Goal: Task Accomplishment & Management: Manage account settings

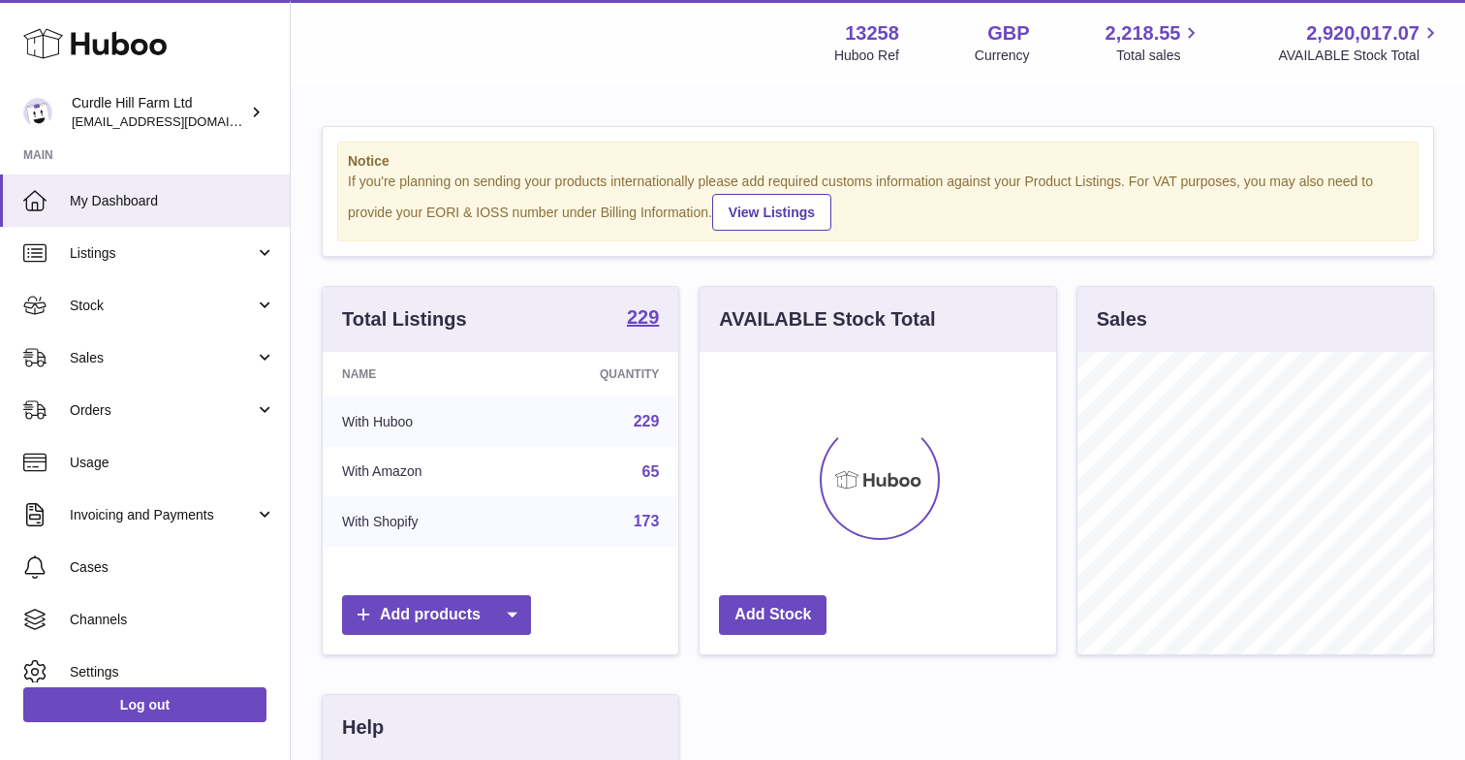
scroll to position [302, 357]
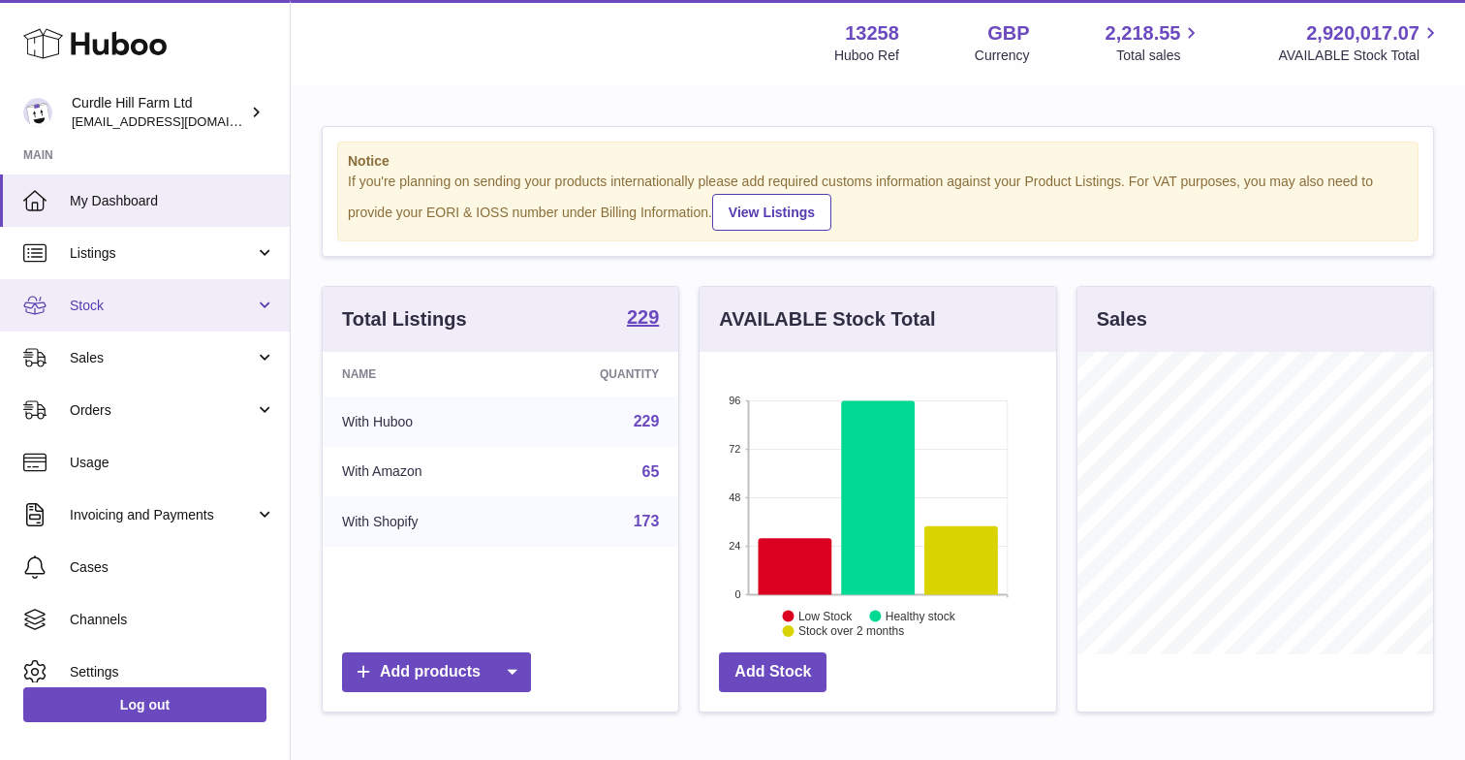
click at [114, 298] on span "Stock" at bounding box center [162, 306] width 185 height 18
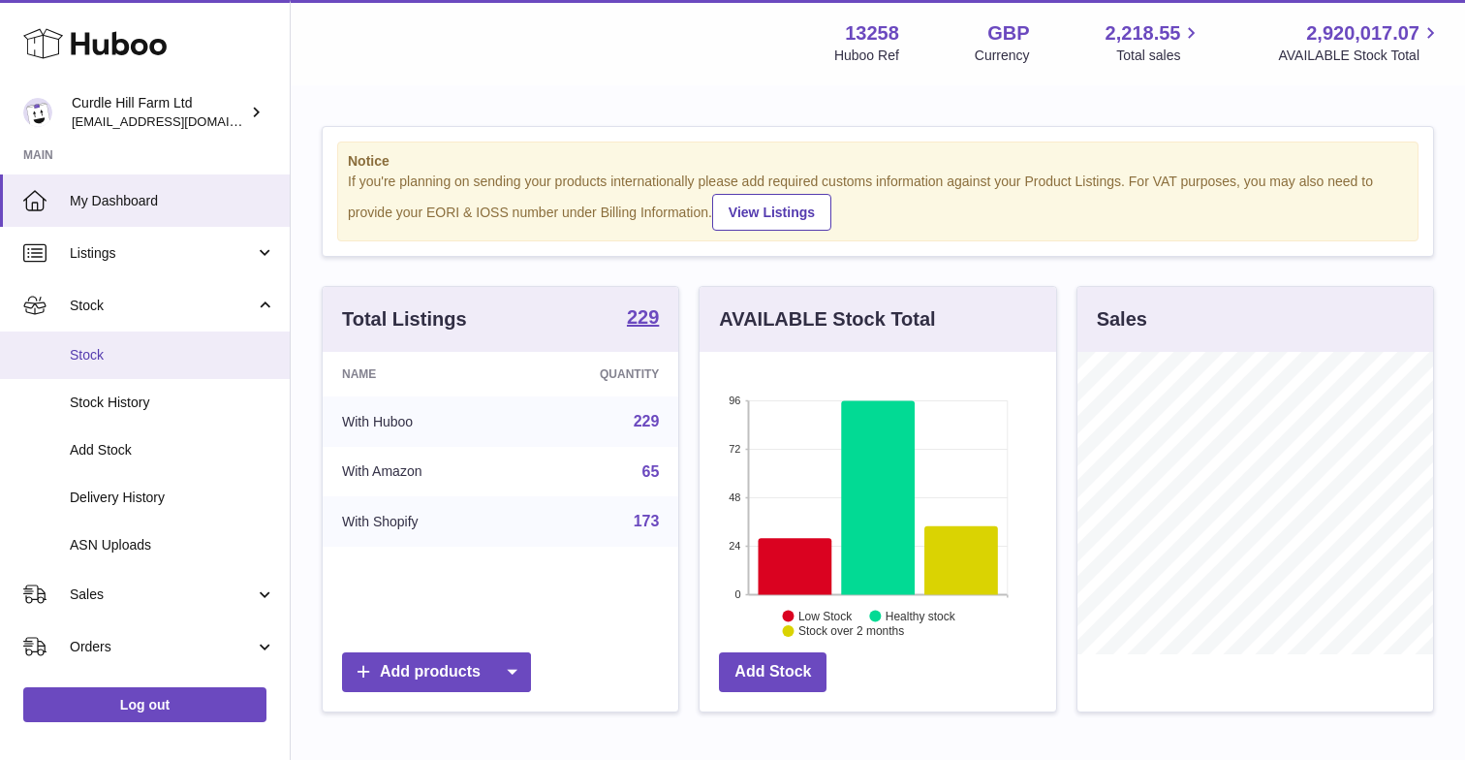
click at [98, 363] on link "Stock" at bounding box center [145, 354] width 290 height 47
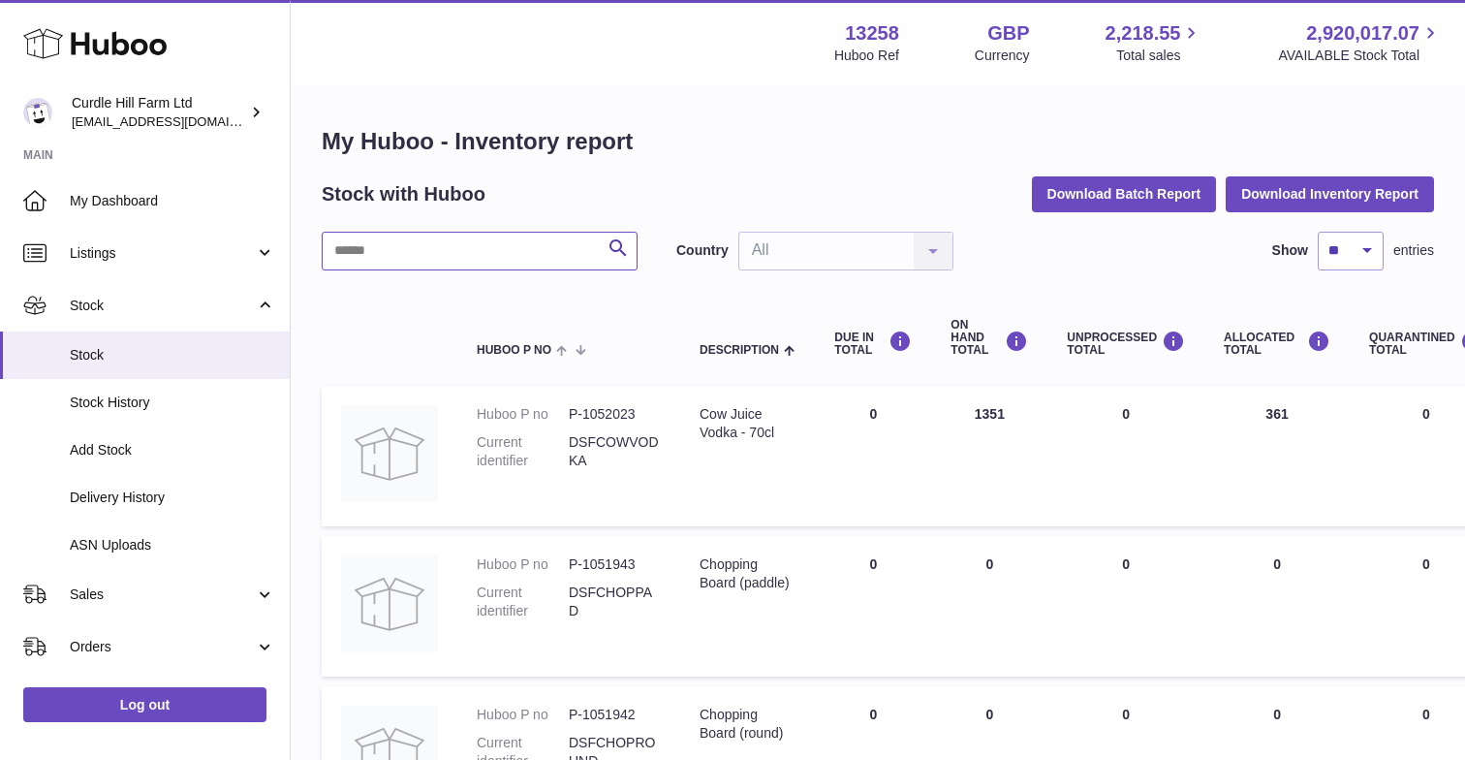
click at [443, 240] on input "text" at bounding box center [480, 251] width 316 height 39
type input "*******"
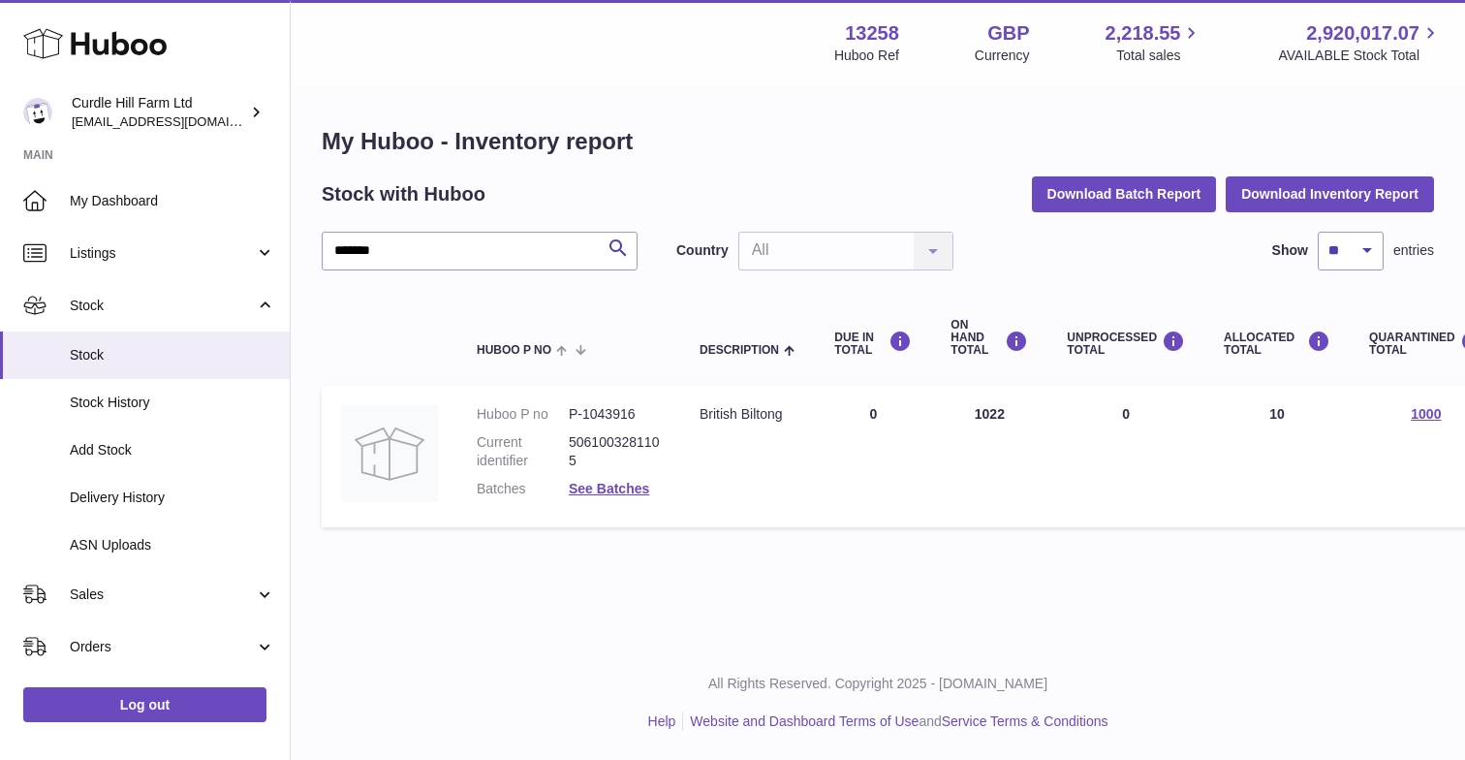
click at [803, 602] on div "Menu Huboo 13258 Huboo Ref GBP Currency 2,218.55 Total sales 2,920,017.07 AVAIL…" at bounding box center [878, 322] width 1174 height 645
click at [209, 247] on span "Listings" at bounding box center [162, 253] width 185 height 18
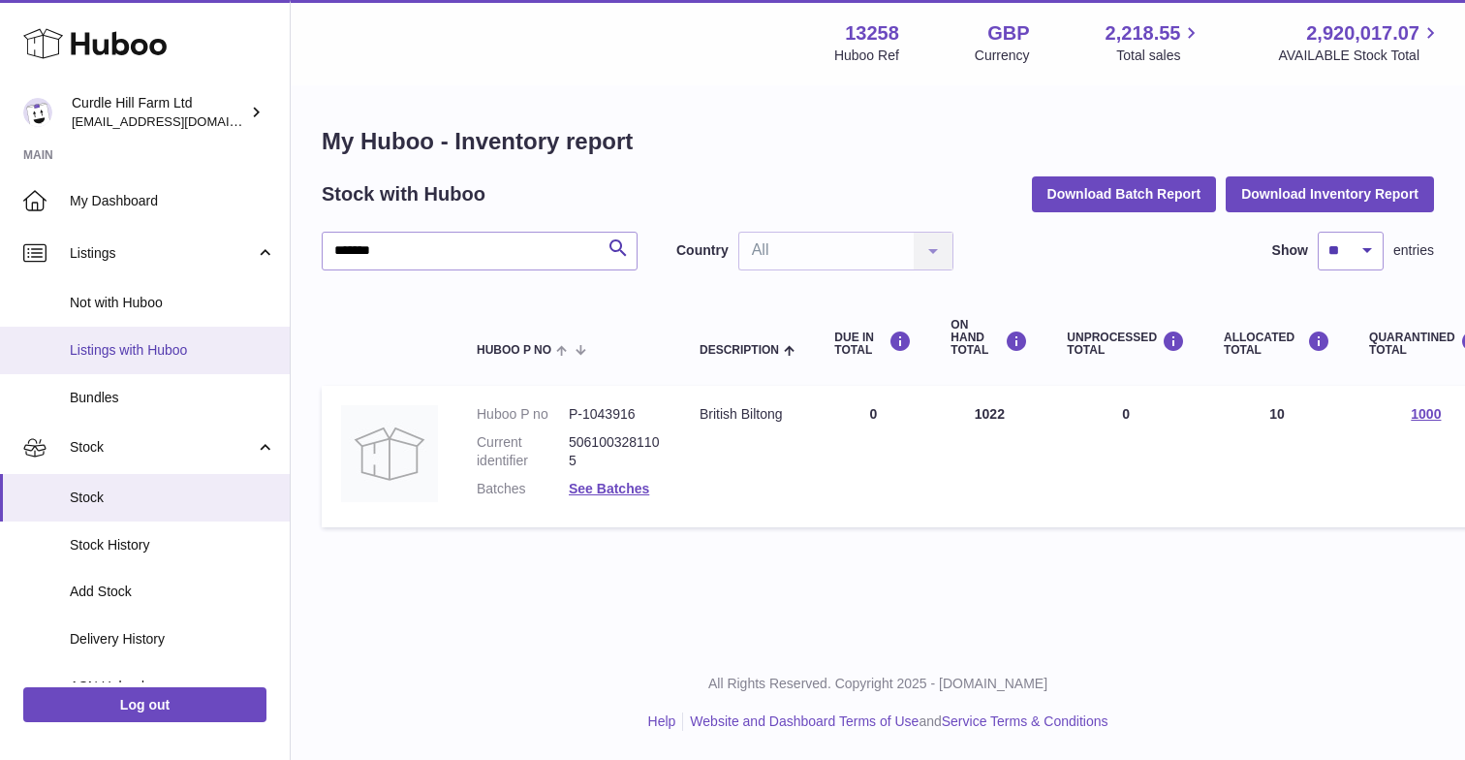
click at [112, 341] on span "Listings with Huboo" at bounding box center [172, 350] width 205 height 18
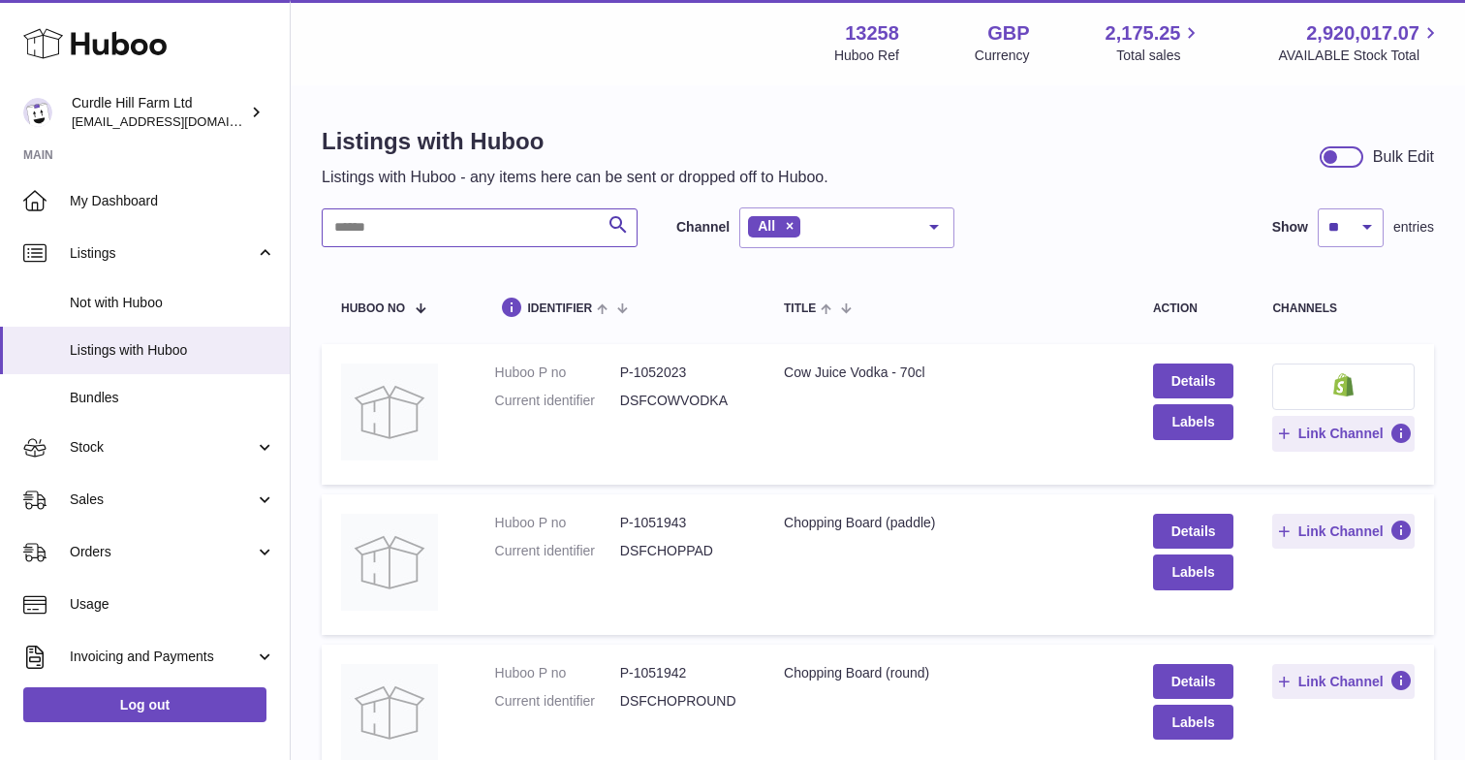
click at [372, 237] on input "text" at bounding box center [480, 227] width 316 height 39
type input "*******"
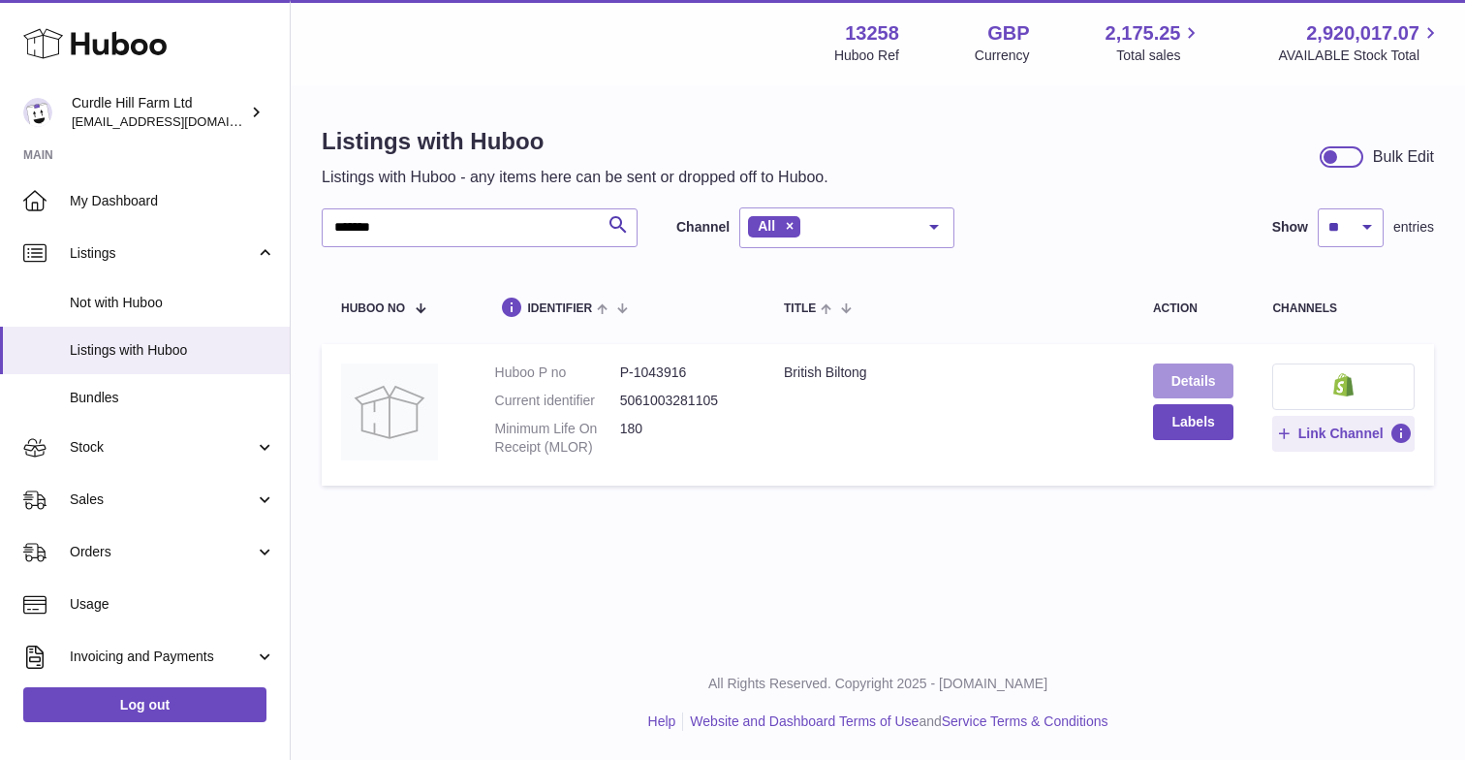
click at [1198, 376] on link "Details" at bounding box center [1193, 380] width 81 height 35
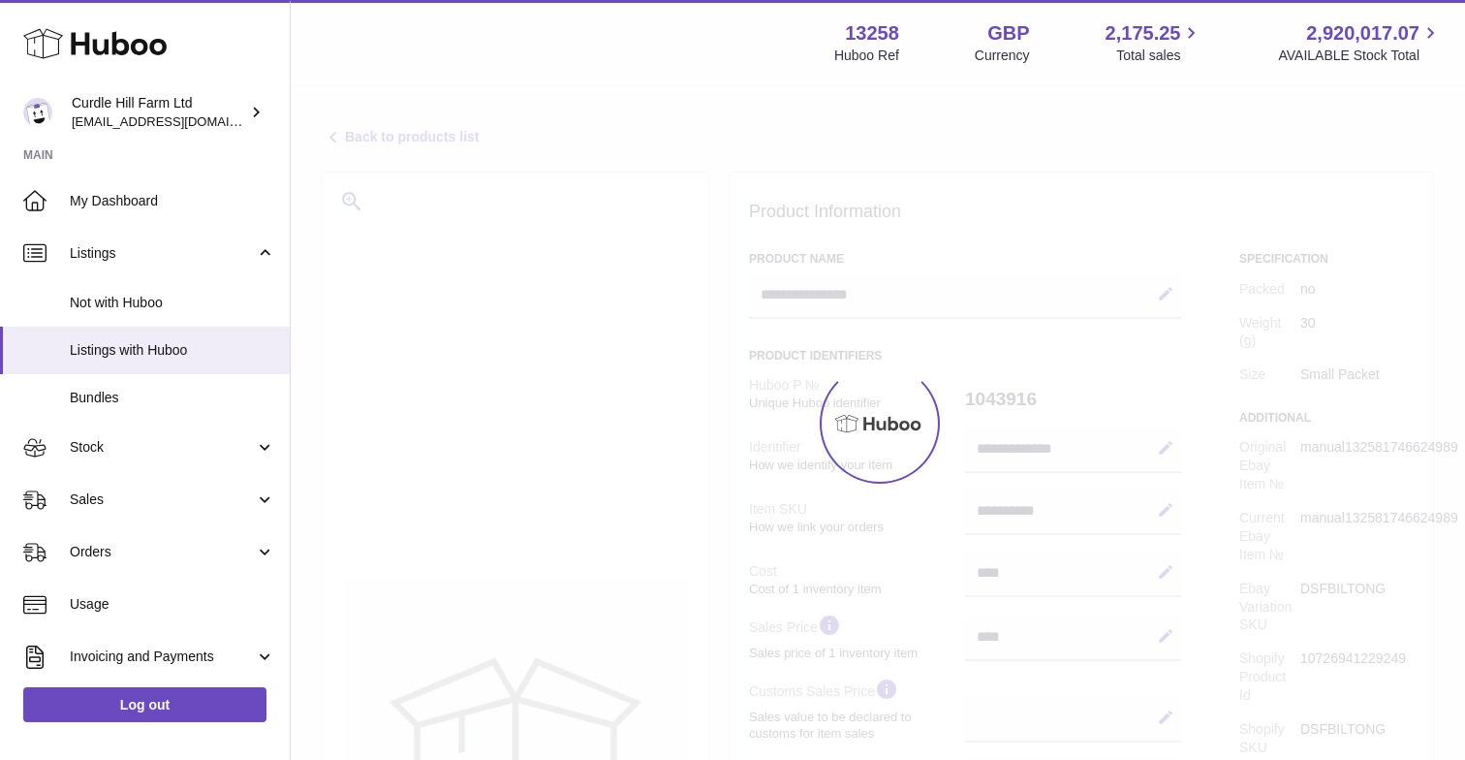
select select
select select "****"
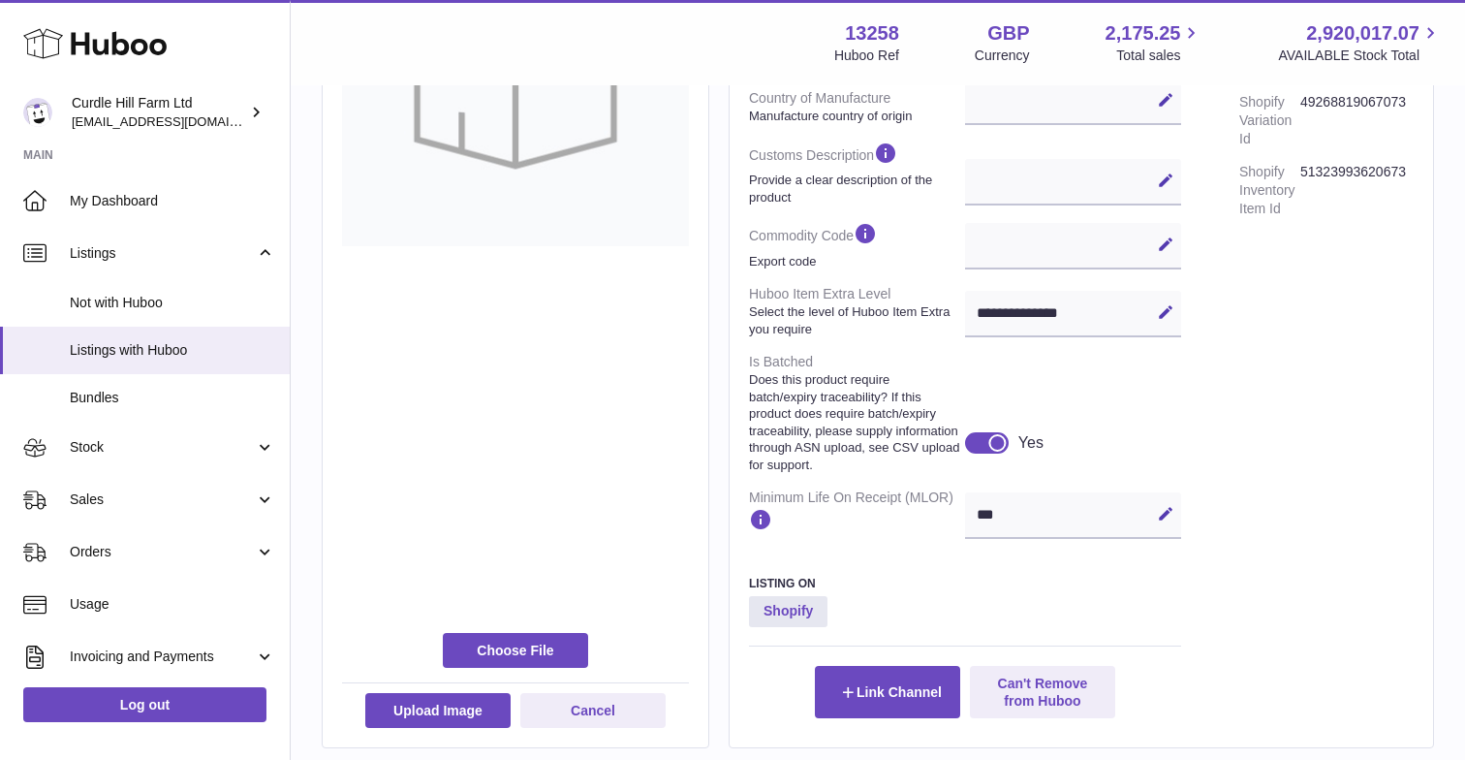
scroll to position [680, 0]
click at [985, 431] on div at bounding box center [987, 441] width 44 height 21
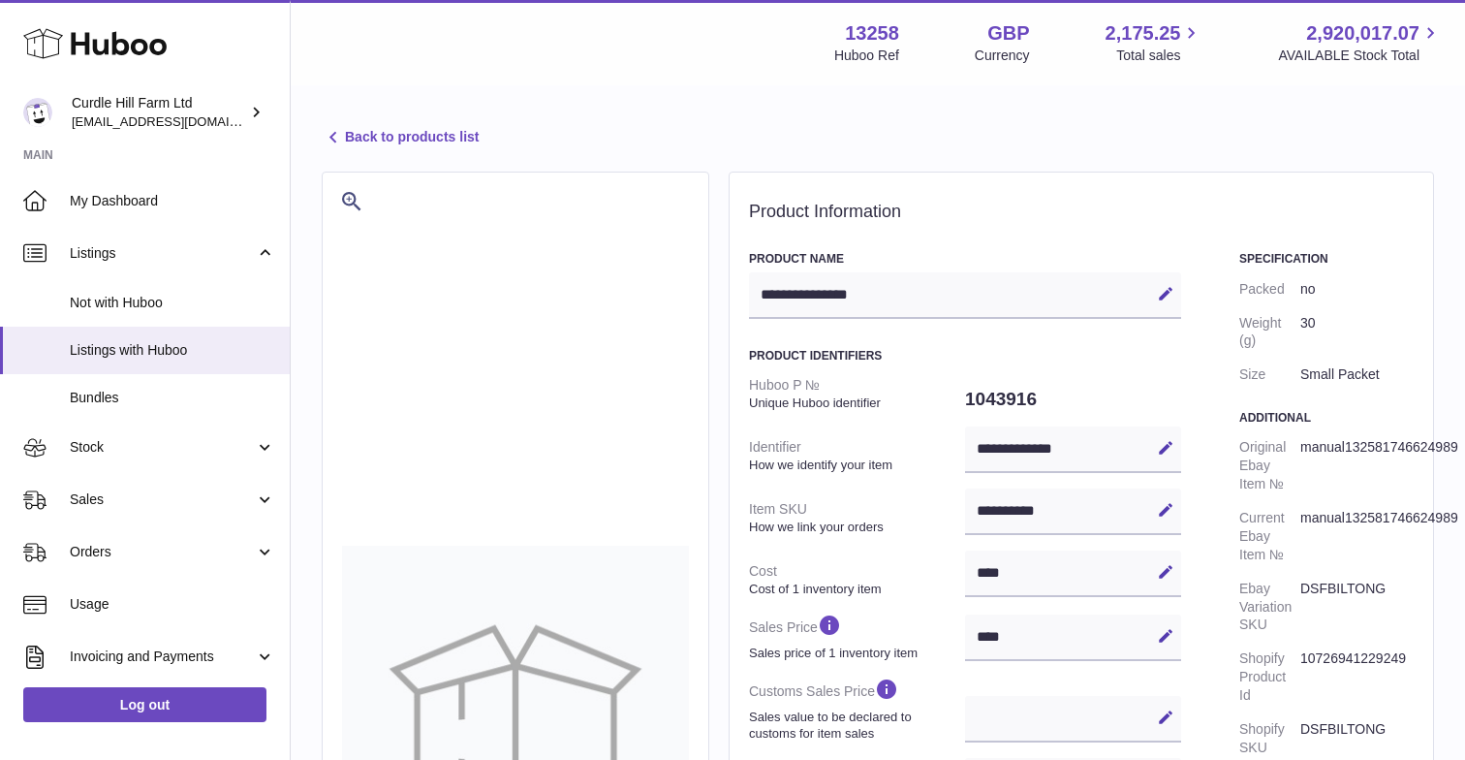
scroll to position [0, 0]
click at [357, 135] on link "Back to products list" at bounding box center [400, 137] width 157 height 23
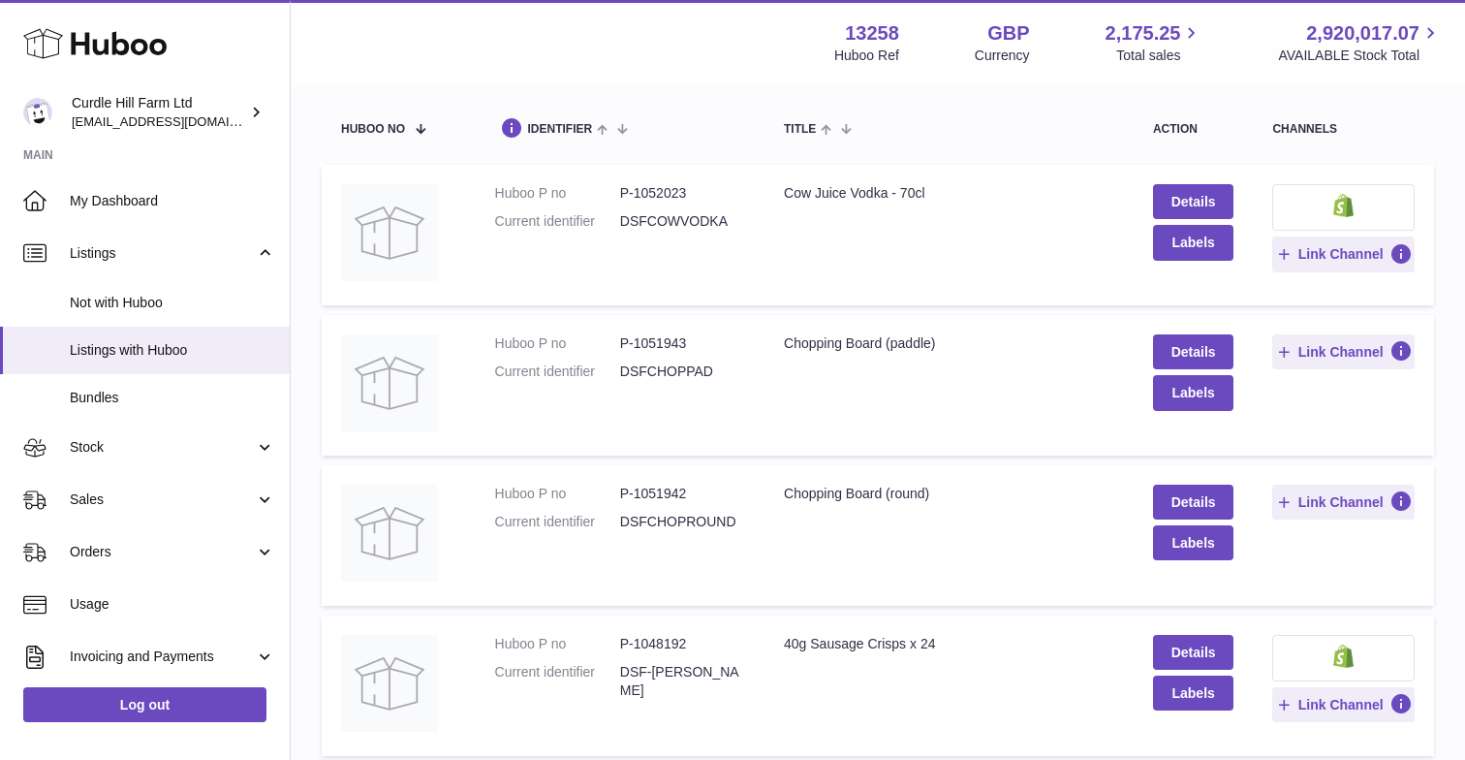
scroll to position [45, 0]
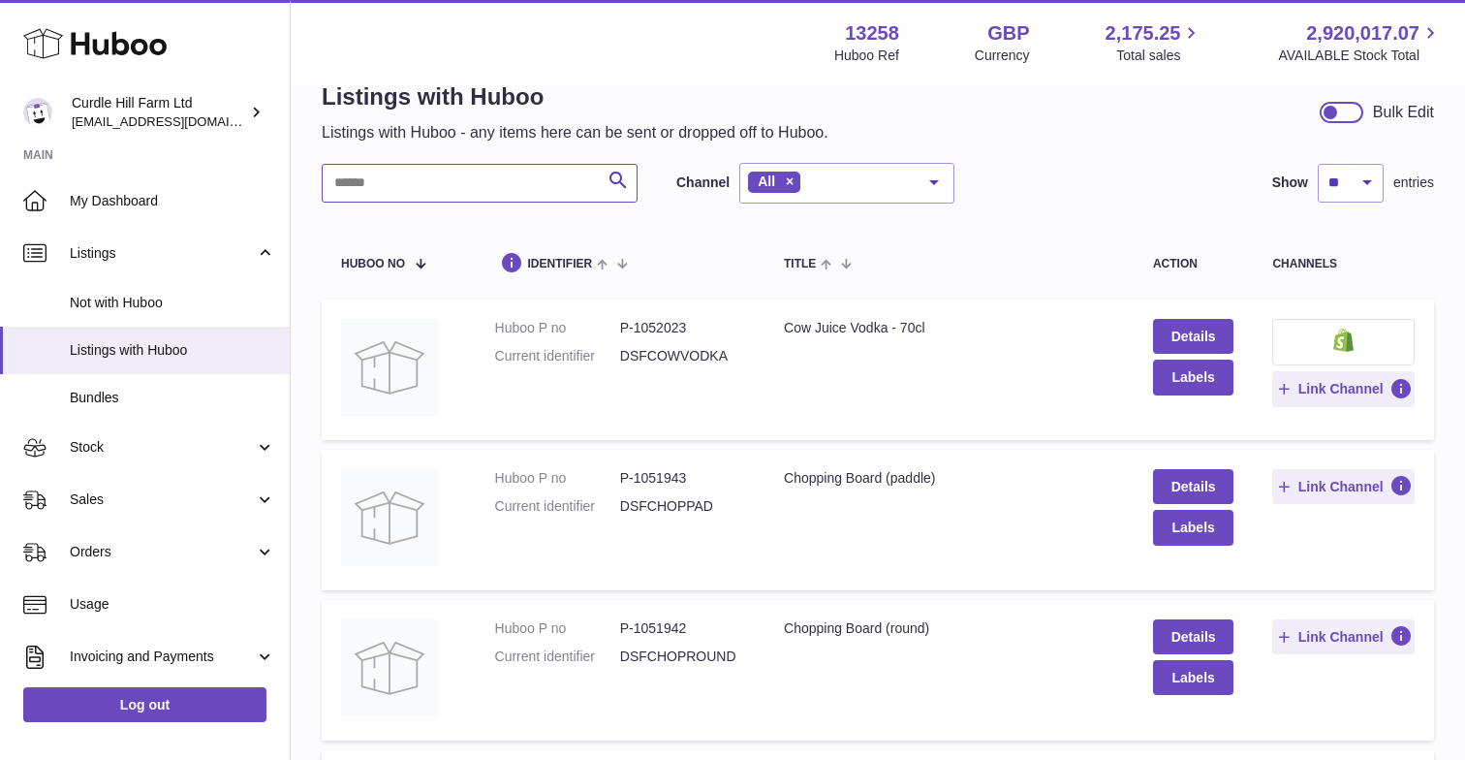
click at [426, 181] on input "text" at bounding box center [480, 183] width 316 height 39
type input "*******"
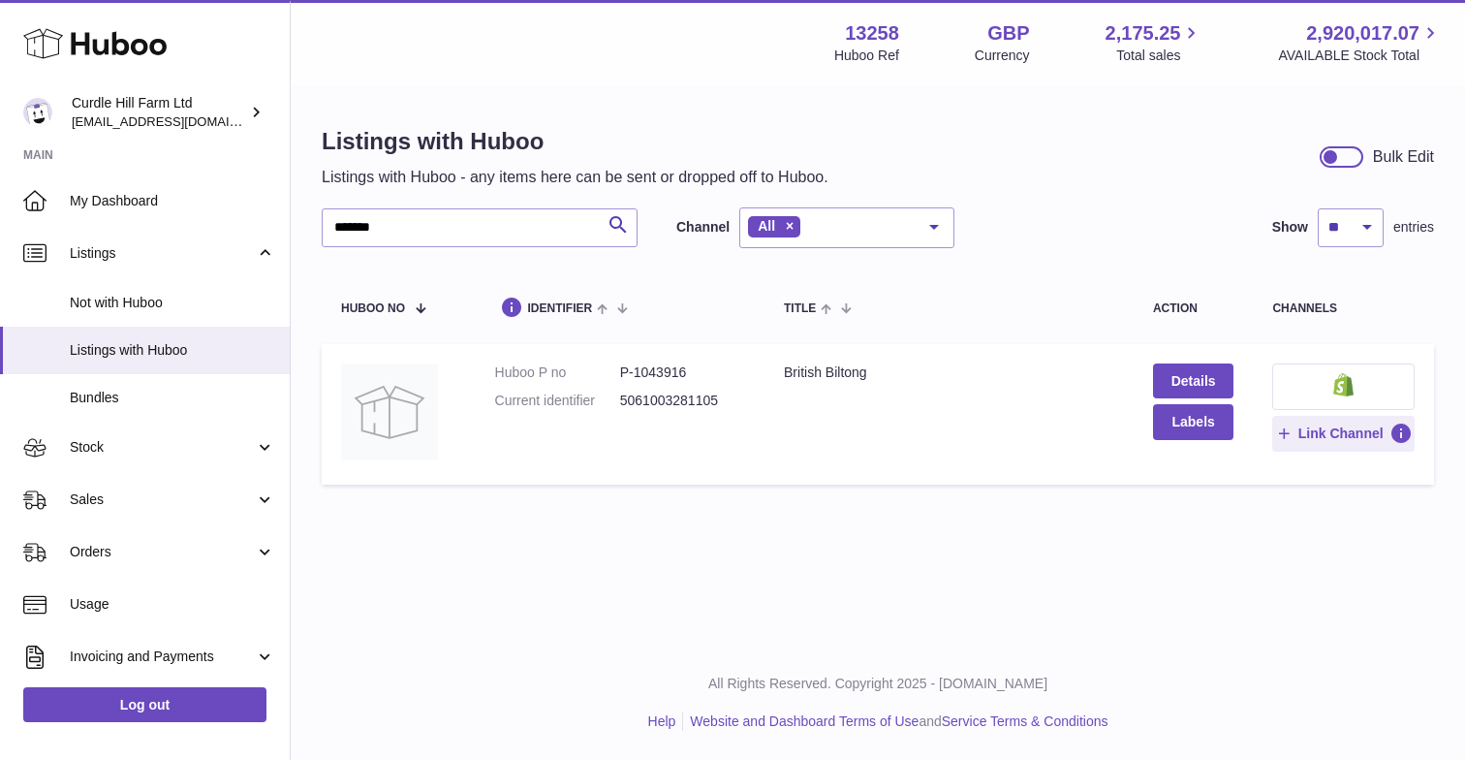
click at [748, 561] on div "Menu Huboo 13258 Huboo Ref GBP Currency 2,175.25 Total sales 2,920,017.07 AVAIL…" at bounding box center [878, 322] width 1174 height 645
click at [893, 549] on div "Menu Huboo 13258 Huboo Ref GBP Currency 2,175.25 Total sales 2,920,017.07 AVAIL…" at bounding box center [878, 322] width 1174 height 645
click at [1036, 194] on div "Listings with Huboo Listings with Huboo - any items here can be sent or dropped…" at bounding box center [878, 310] width 1174 height 446
